Goal: Find specific page/section: Find specific page/section

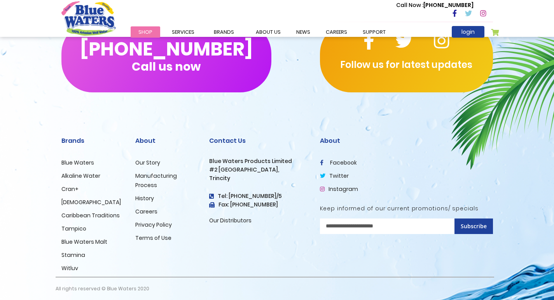
scroll to position [1321, 0]
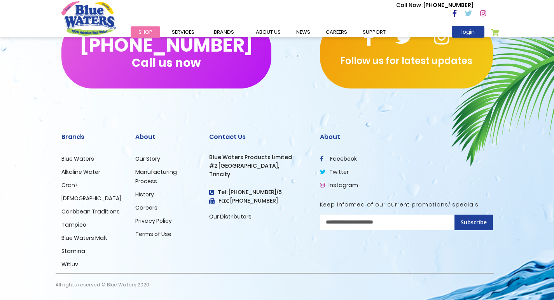
click at [149, 208] on link "Careers" at bounding box center [146, 208] width 22 height 8
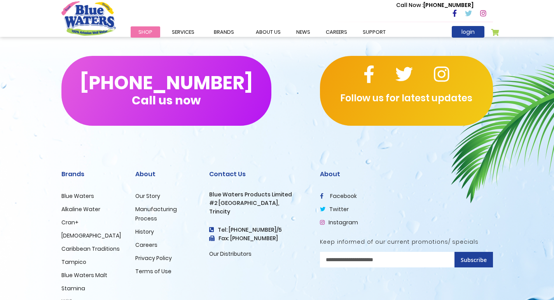
scroll to position [776, 0]
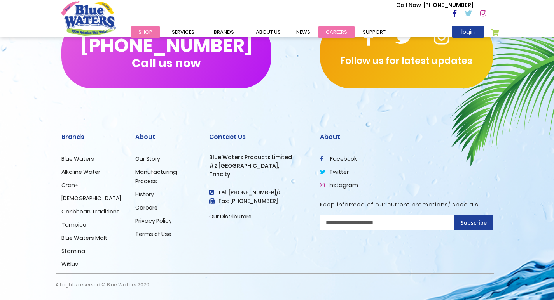
click at [321, 32] on link "careers" at bounding box center [336, 31] width 37 height 11
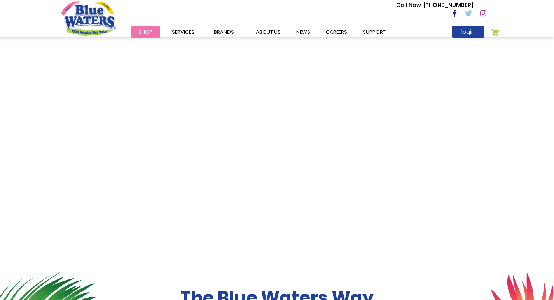
scroll to position [1321, 0]
